Goal: Information Seeking & Learning: Understand process/instructions

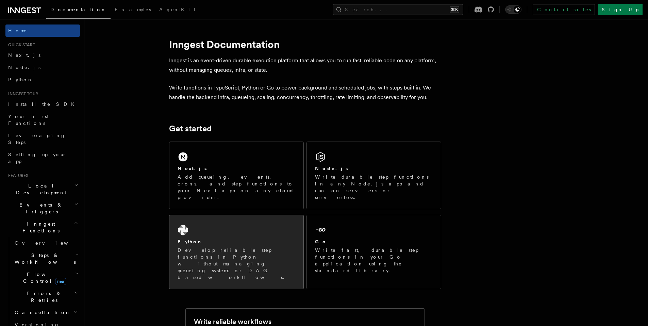
click at [221, 219] on div "Python Develop reliable step functions in Python without managing queueing syst…" at bounding box center [236, 252] width 134 height 74
click at [215, 247] on p "Develop reliable step functions in Python without managing queueing systems or …" at bounding box center [237, 264] width 118 height 34
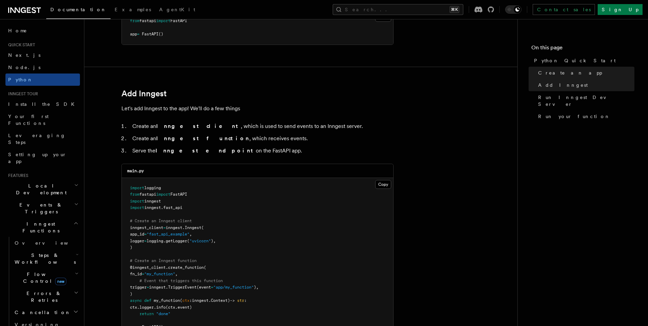
scroll to position [397, 0]
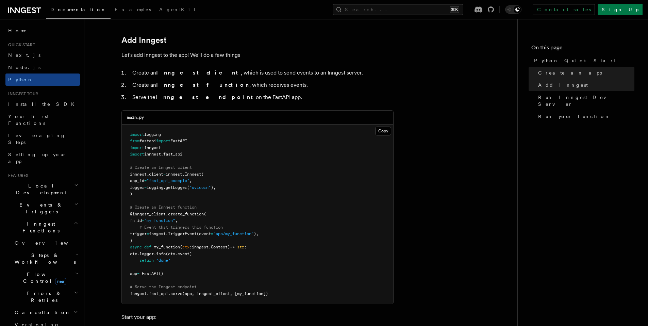
click at [155, 155] on span "inngest" at bounding box center [152, 154] width 17 height 5
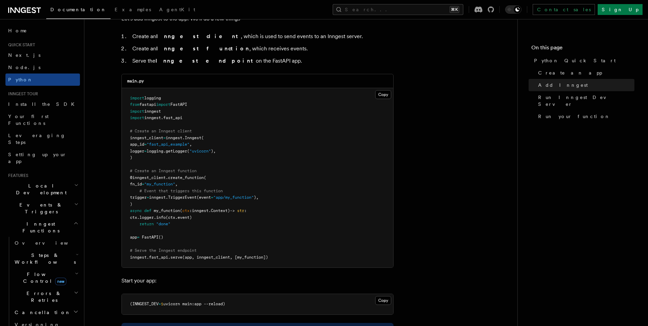
scroll to position [434, 0]
click at [167, 212] on span "my_function" at bounding box center [167, 210] width 26 height 5
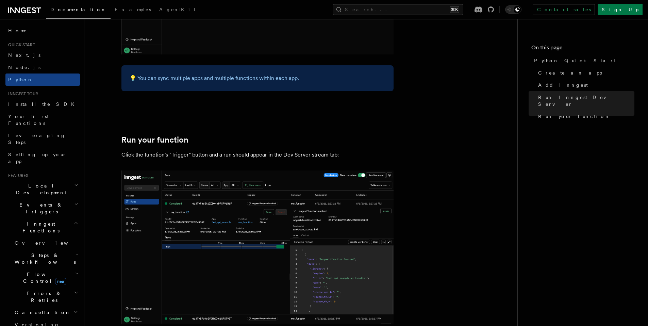
scroll to position [1310, 0]
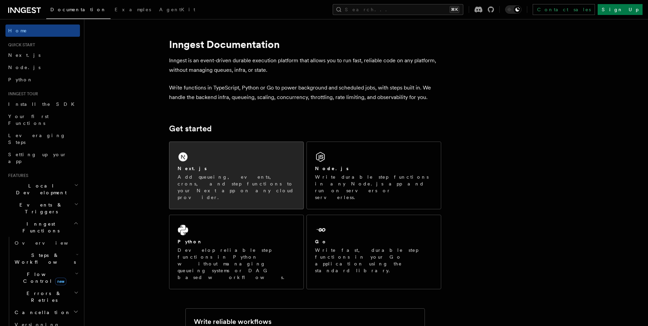
click at [235, 166] on div "Next.js" at bounding box center [237, 168] width 118 height 7
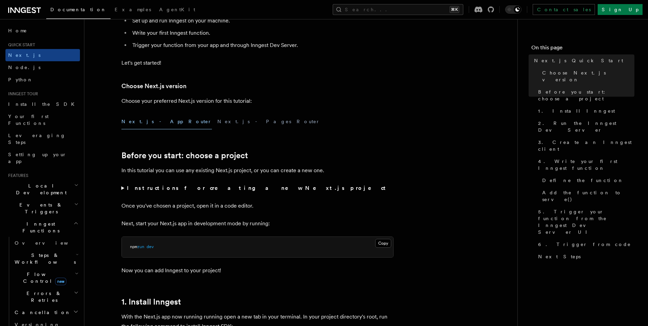
scroll to position [112, 0]
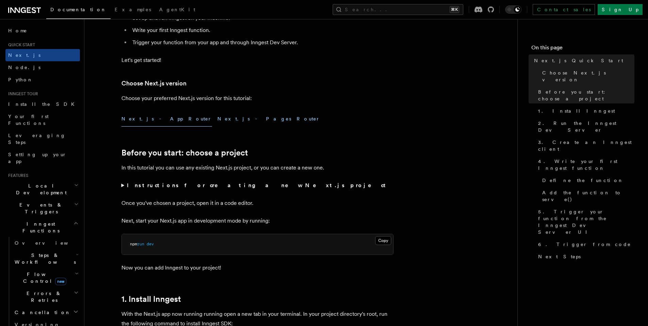
click at [217, 126] on button "Next.js - Pages Router" at bounding box center [268, 118] width 103 height 15
click at [149, 120] on button "Next.js - App Router" at bounding box center [166, 118] width 90 height 15
click at [124, 185] on summary "Instructions for creating a new Next.js project" at bounding box center [257, 186] width 272 height 10
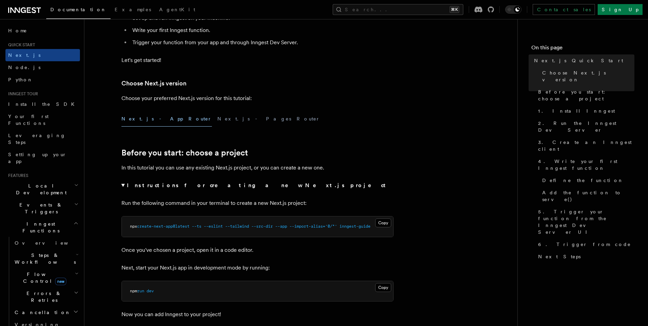
click at [124, 185] on summary "Instructions for creating a new Next.js project" at bounding box center [257, 186] width 272 height 10
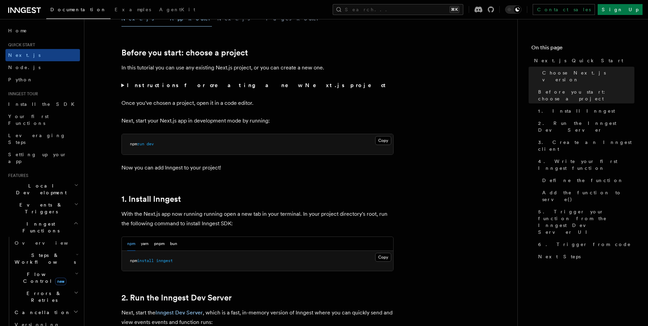
scroll to position [218, 0]
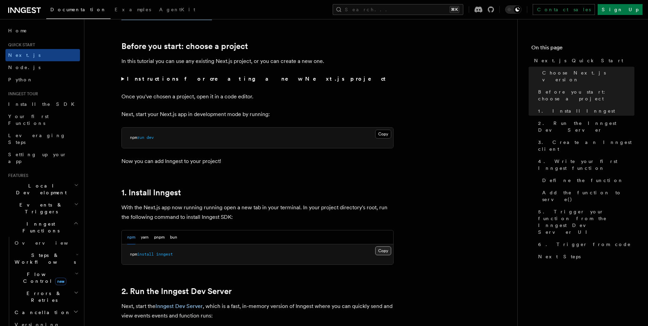
click at [378, 251] on button "Copy Copied" at bounding box center [383, 250] width 16 height 9
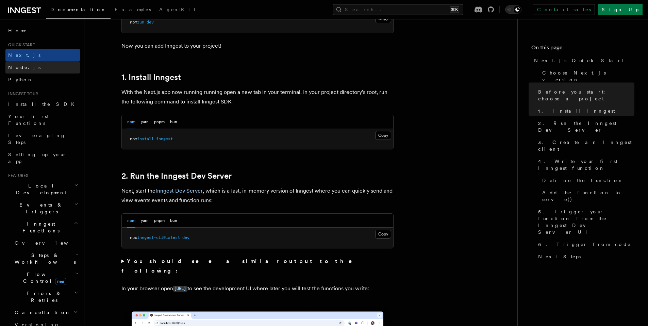
scroll to position [307, 0]
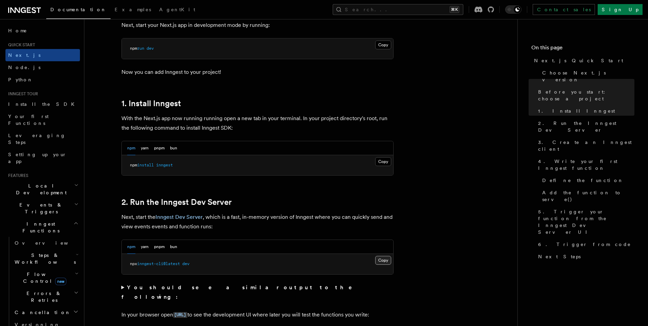
click at [383, 263] on button "Copy Copied" at bounding box center [383, 260] width 16 height 9
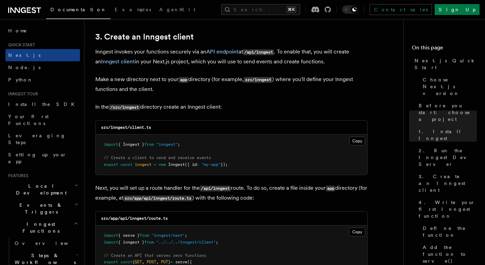
scroll to position [799, 0]
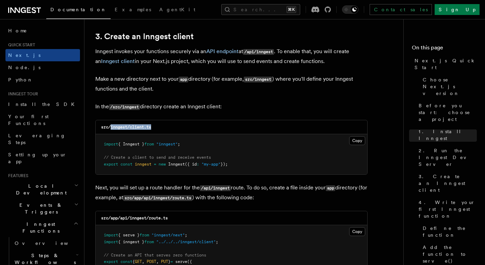
drag, startPoint x: 111, startPoint y: 127, endPoint x: 197, endPoint y: 127, distance: 86.7
click at [197, 127] on div "src/inngest/client.ts" at bounding box center [231, 127] width 271 height 14
copy code "inngest/client.ts"
click at [351, 139] on button "Copy Copied" at bounding box center [357, 140] width 16 height 9
drag, startPoint x: 121, startPoint y: 219, endPoint x: 207, endPoint y: 219, distance: 86.4
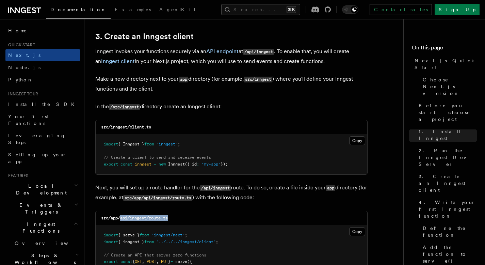
click at [207, 219] on div "src/app/api/inngest/route.ts" at bounding box center [231, 218] width 271 height 14
copy code "api/inngest/route.ts"
drag, startPoint x: 111, startPoint y: 218, endPoint x: 221, endPoint y: 218, distance: 110.2
click at [221, 218] on div "src/app/api/inngest/route.ts" at bounding box center [231, 218] width 271 height 14
copy code "app/api/inngest/route.ts"
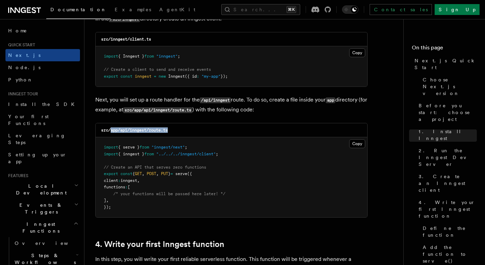
scroll to position [911, 0]
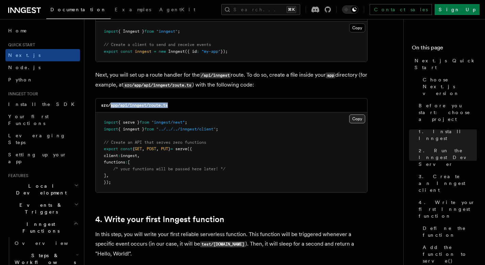
click at [359, 120] on button "Copy Copied" at bounding box center [357, 118] width 16 height 9
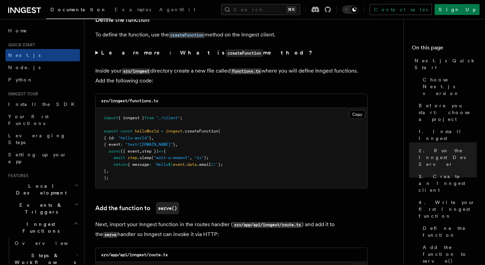
scroll to position [1181, 0]
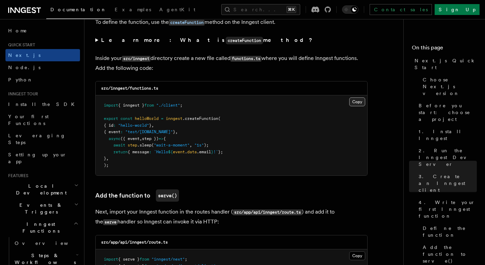
click at [359, 104] on button "Copy Copied" at bounding box center [357, 101] width 16 height 9
